Goal: Find specific page/section: Find specific page/section

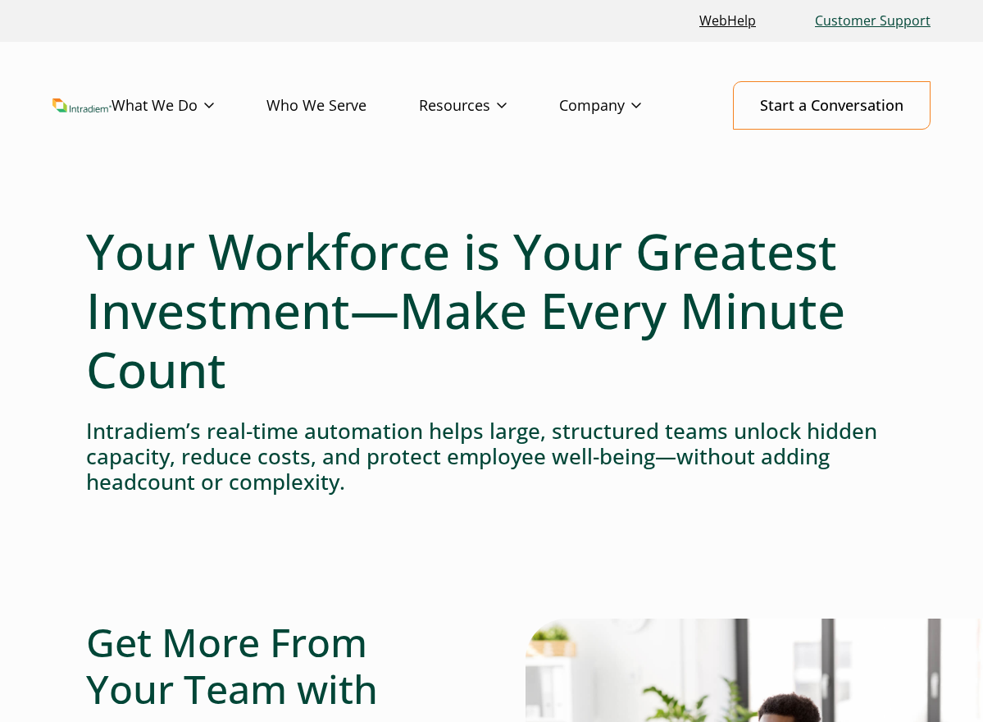
click at [882, 17] on link "Customer Support" at bounding box center [873, 20] width 129 height 35
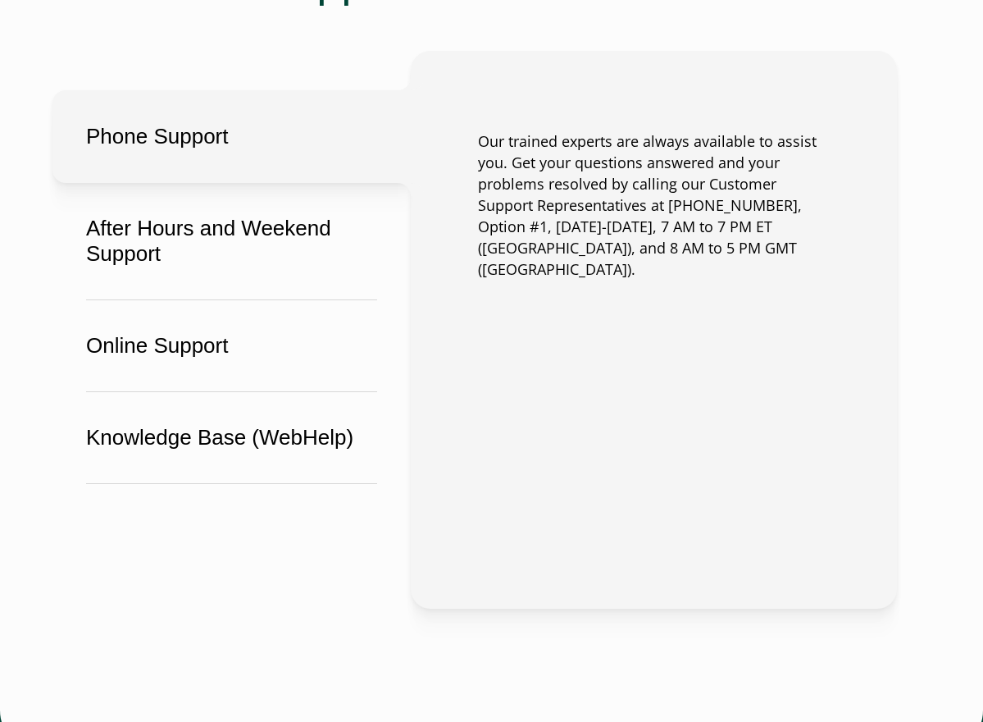
scroll to position [988, 0]
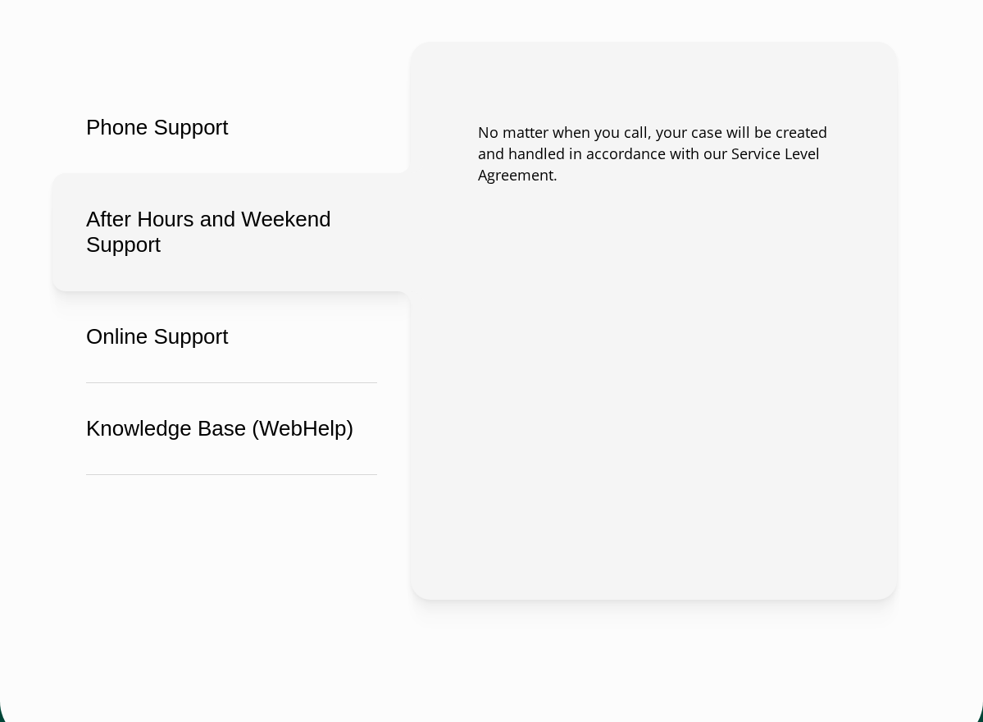
click at [250, 217] on button "After Hours and Weekend Support" at bounding box center [231, 232] width 358 height 118
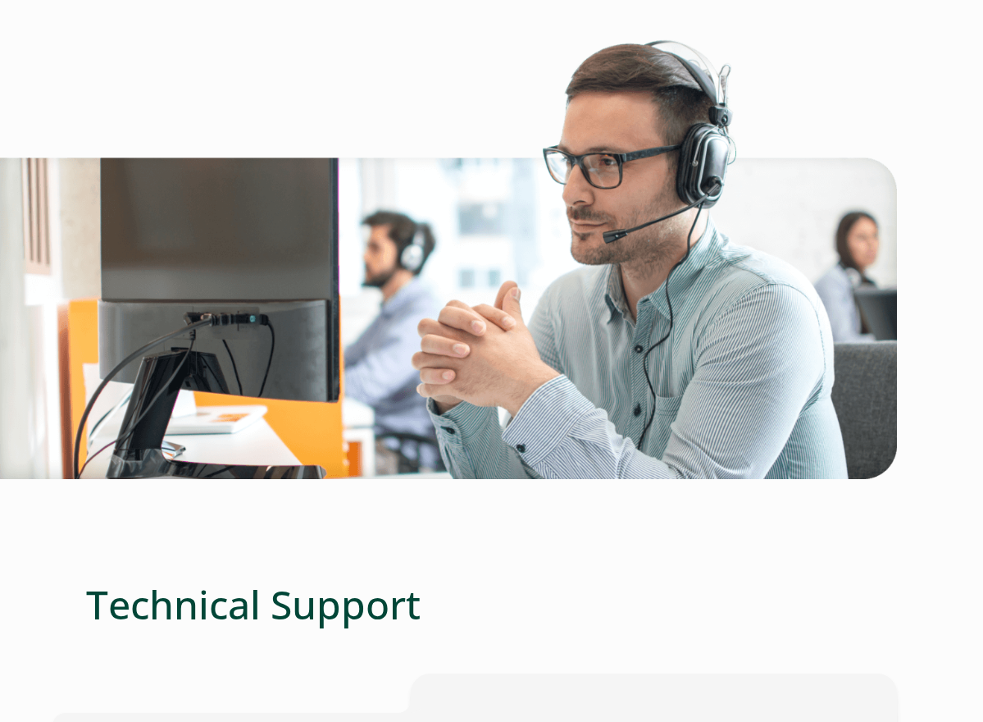
scroll to position [0, 0]
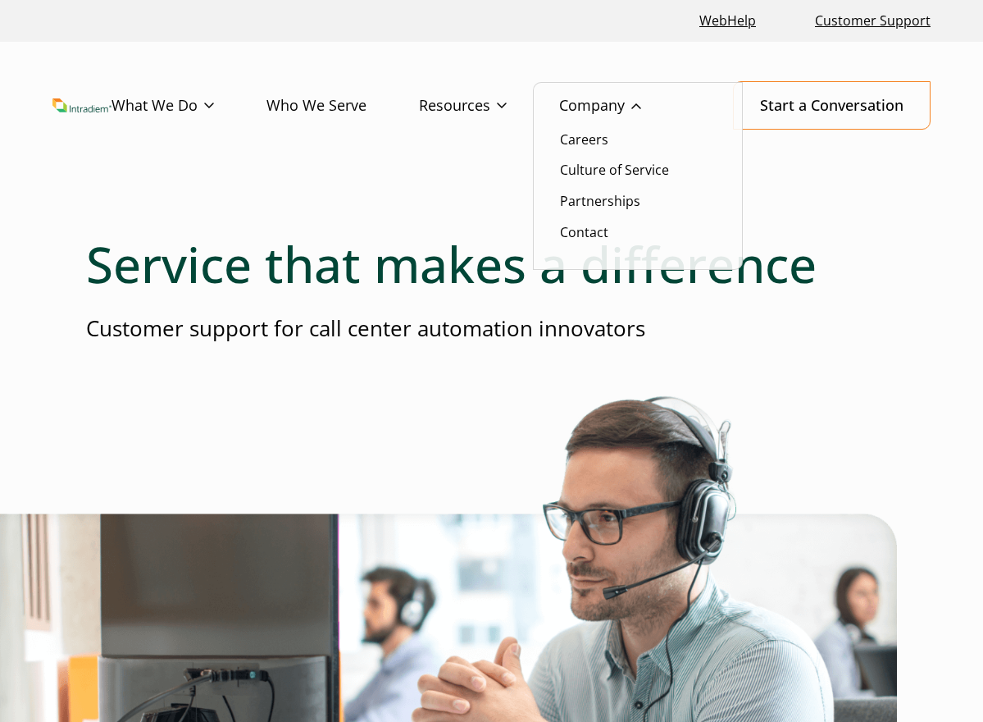
click at [584, 108] on link "Company" at bounding box center [626, 106] width 135 height 48
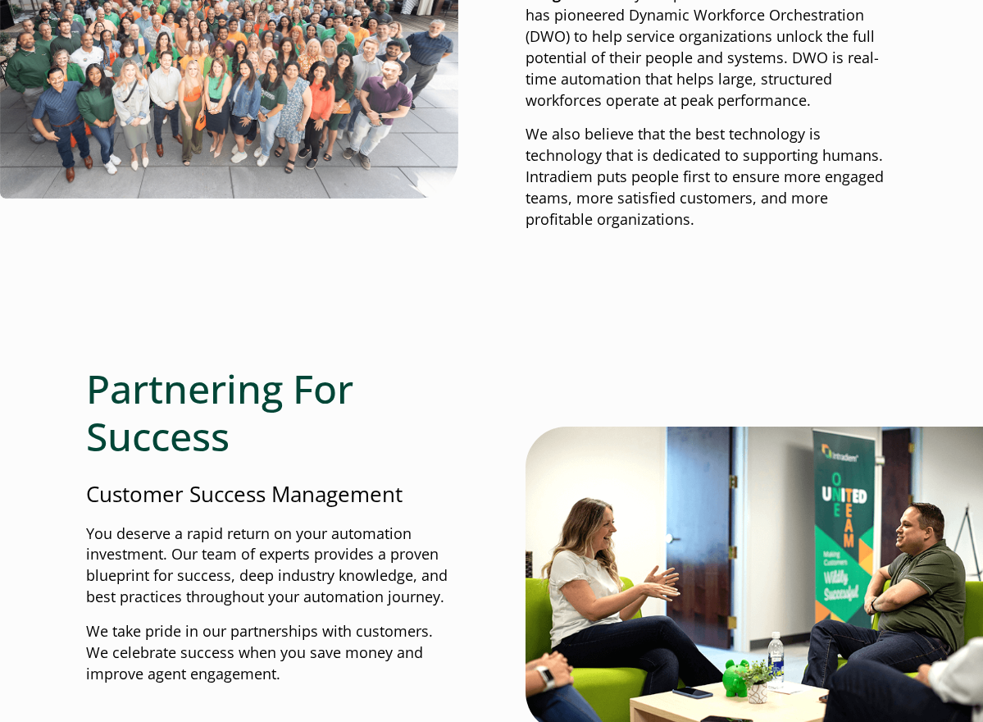
scroll to position [1166, 0]
